Goal: Task Accomplishment & Management: Complete application form

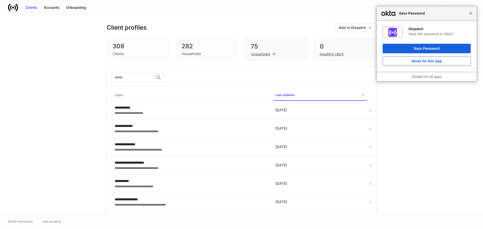
click at [471, 15] on span "Close" at bounding box center [471, 13] width 4 height 4
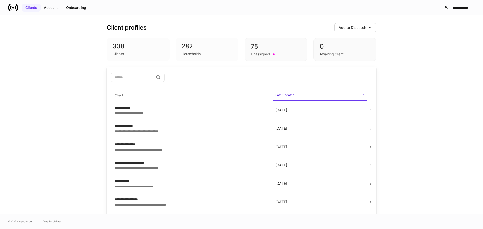
click at [34, 6] on div "Clients" at bounding box center [31, 7] width 12 height 5
click at [76, 8] on div "Onboarding" at bounding box center [76, 7] width 20 height 5
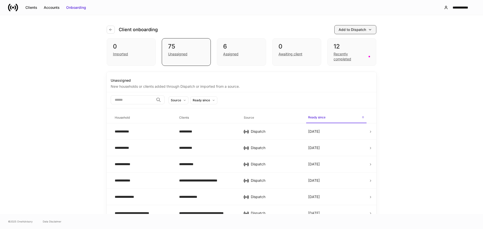
click at [342, 30] on div "Add to Dispatch" at bounding box center [351, 29] width 27 height 5
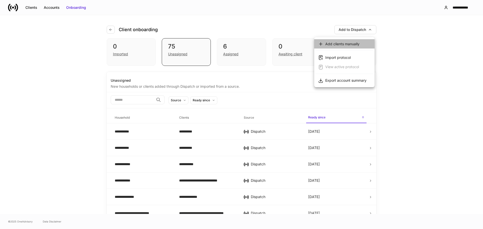
click at [332, 42] on div "Add clients manually" at bounding box center [342, 43] width 34 height 5
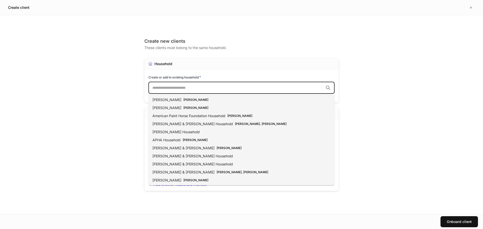
click at [154, 88] on input "text" at bounding box center [237, 87] width 171 height 5
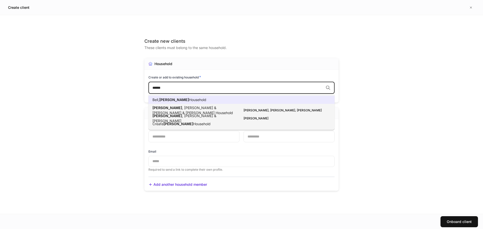
drag, startPoint x: 166, startPoint y: 88, endPoint x: 145, endPoint y: 88, distance: 20.9
click at [145, 88] on div "Household Create or add to existing household * ****** ​ Assign household to a …" at bounding box center [241, 80] width 194 height 44
click at [170, 106] on span ", [PERSON_NAME] & [PERSON_NAME] & [PERSON_NAME] Household" at bounding box center [192, 110] width 80 height 9
type input "******"
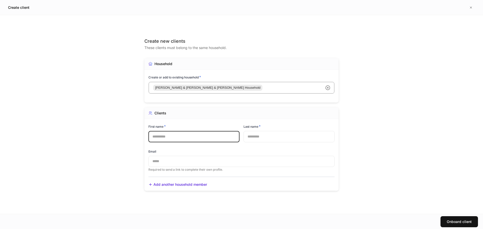
click at [179, 135] on input "text" at bounding box center [193, 136] width 91 height 11
